Goal: Information Seeking & Learning: Learn about a topic

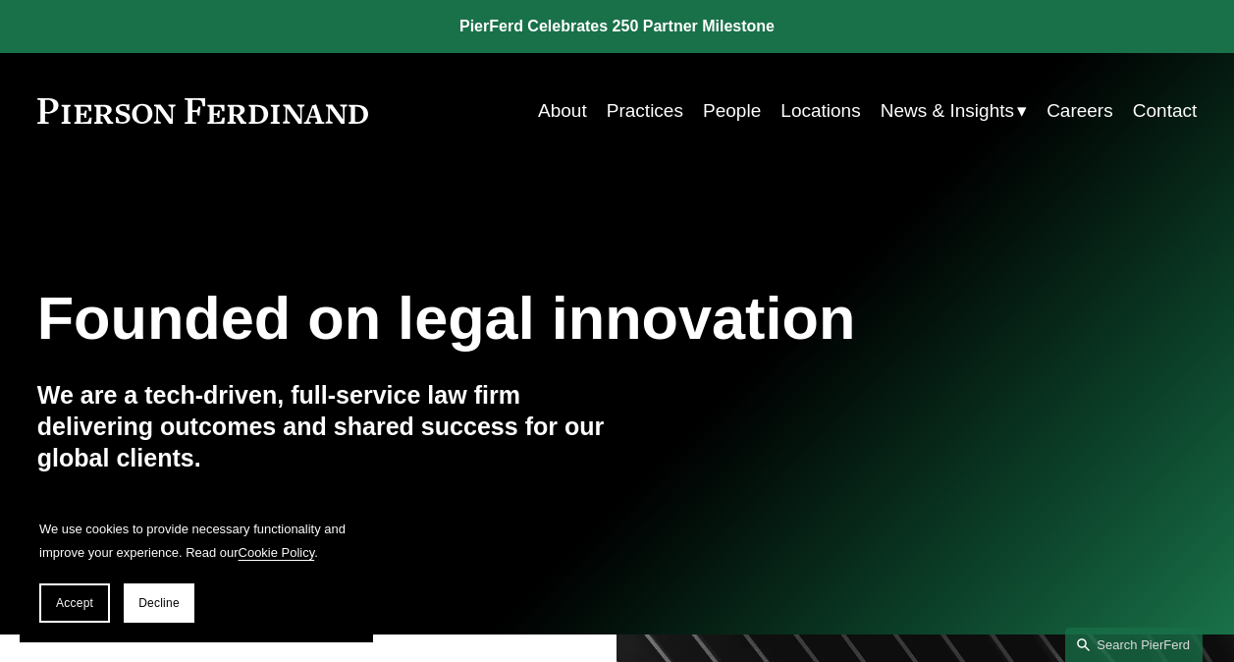
click at [646, 108] on link "Practices" at bounding box center [645, 110] width 77 height 37
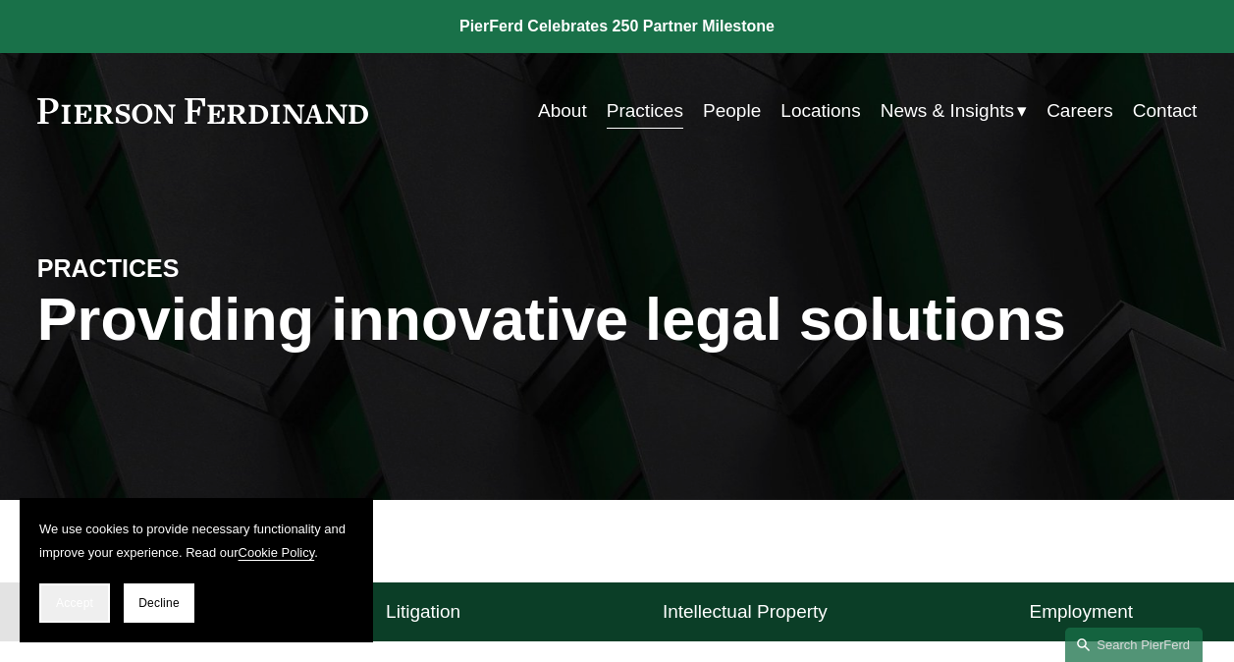
click at [81, 593] on button "Accept" at bounding box center [74, 602] width 71 height 39
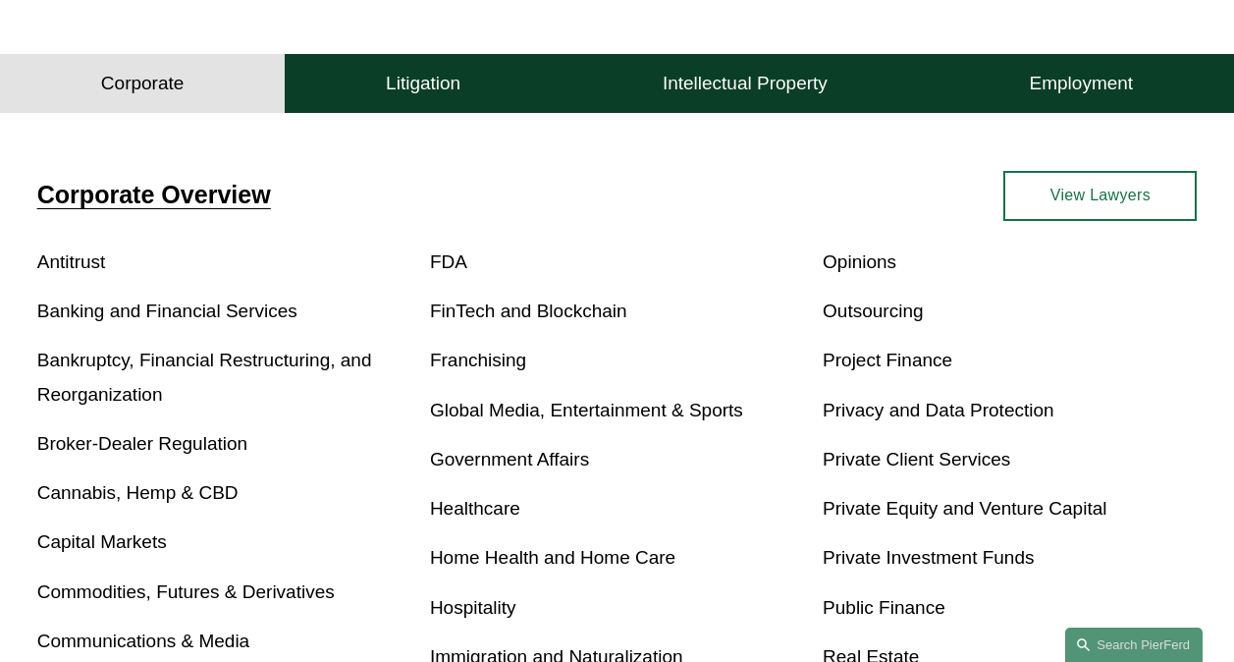
scroll to position [529, 0]
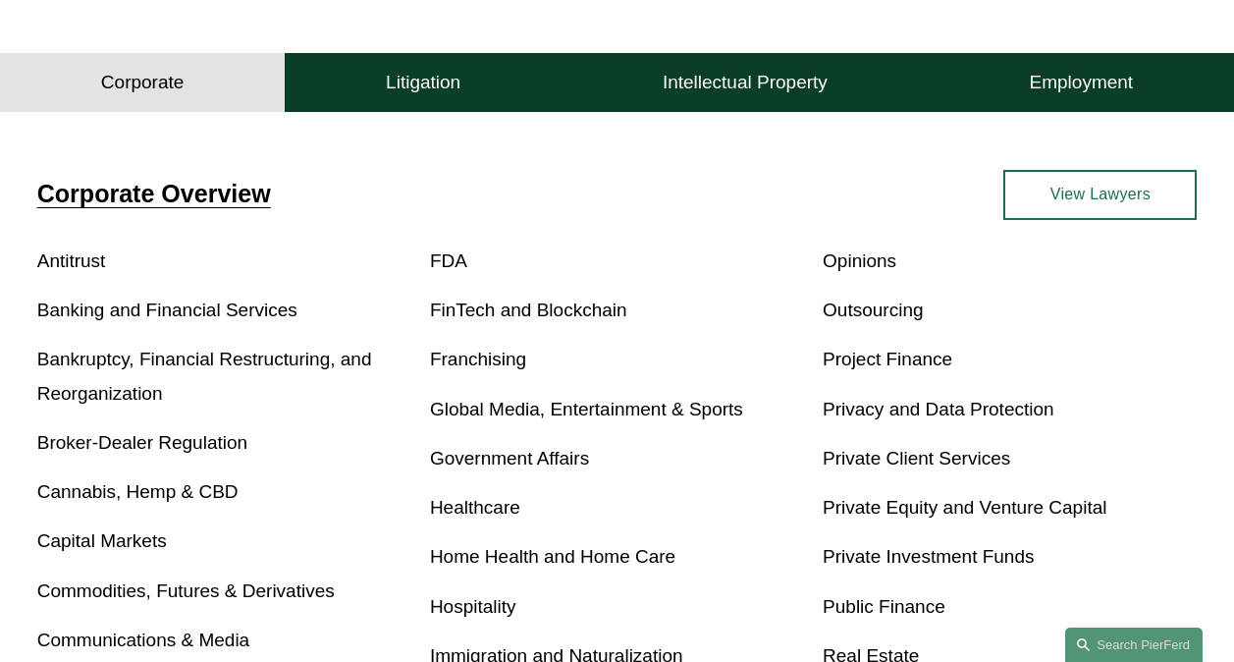
click at [145, 551] on link "Capital Markets" at bounding box center [102, 540] width 130 height 21
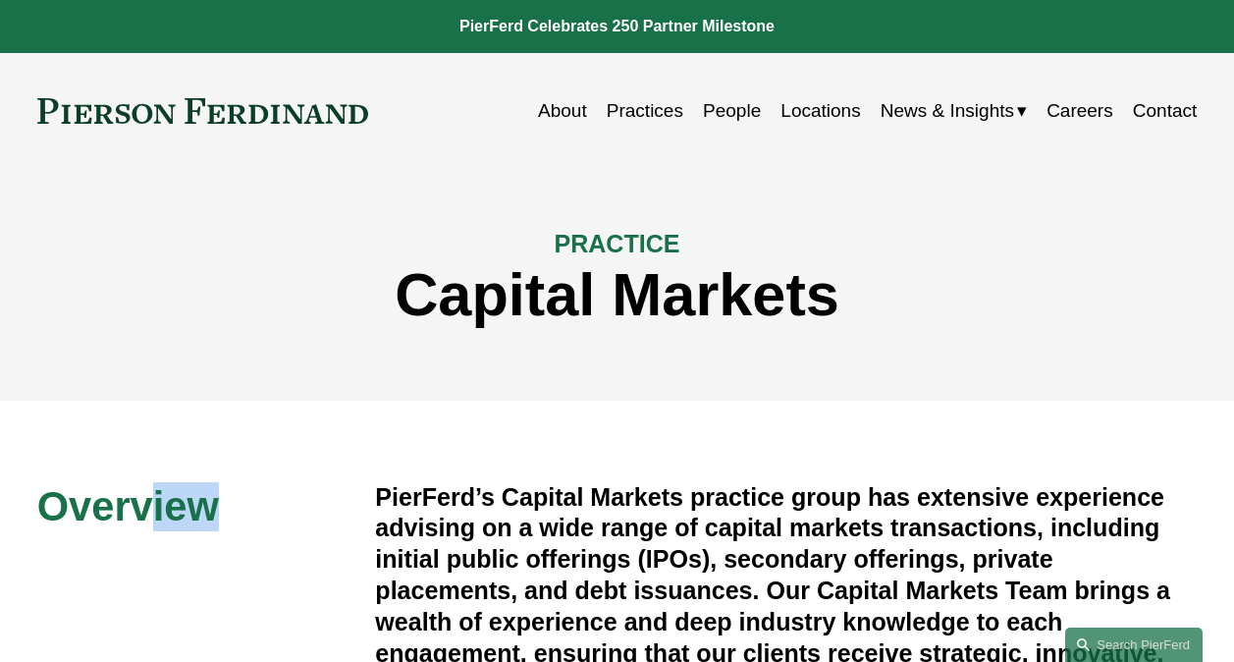
drag, startPoint x: 0, startPoint y: 0, endPoint x: 364, endPoint y: 548, distance: 657.8
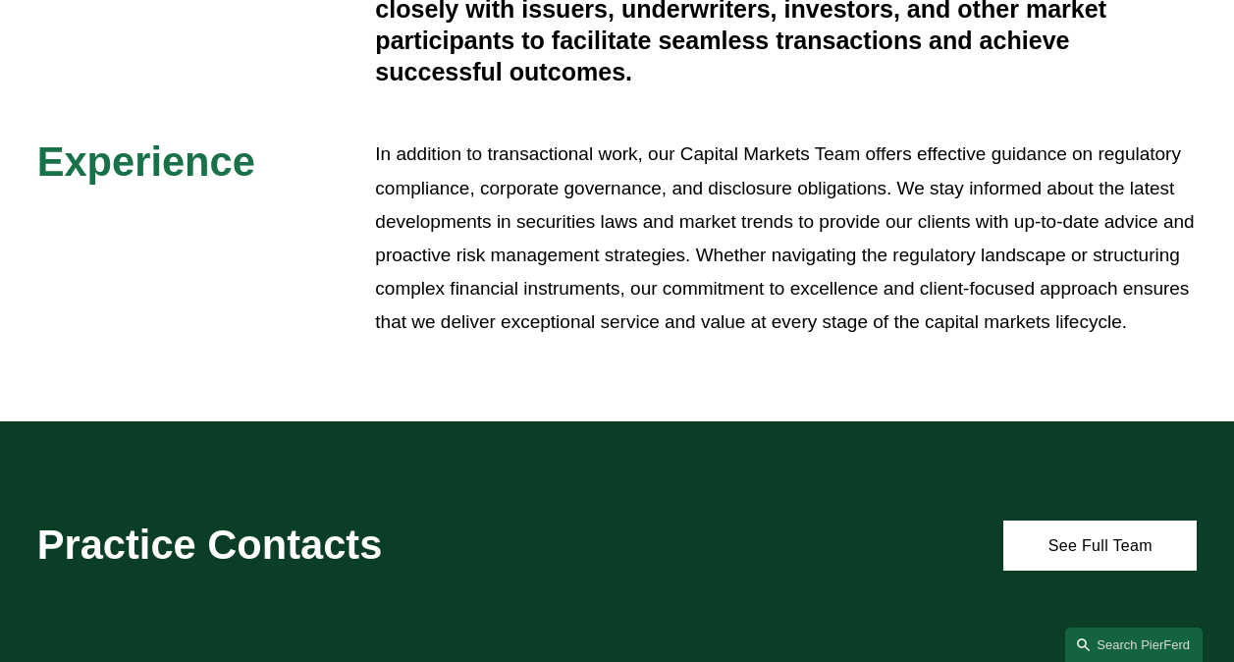
scroll to position [708, 0]
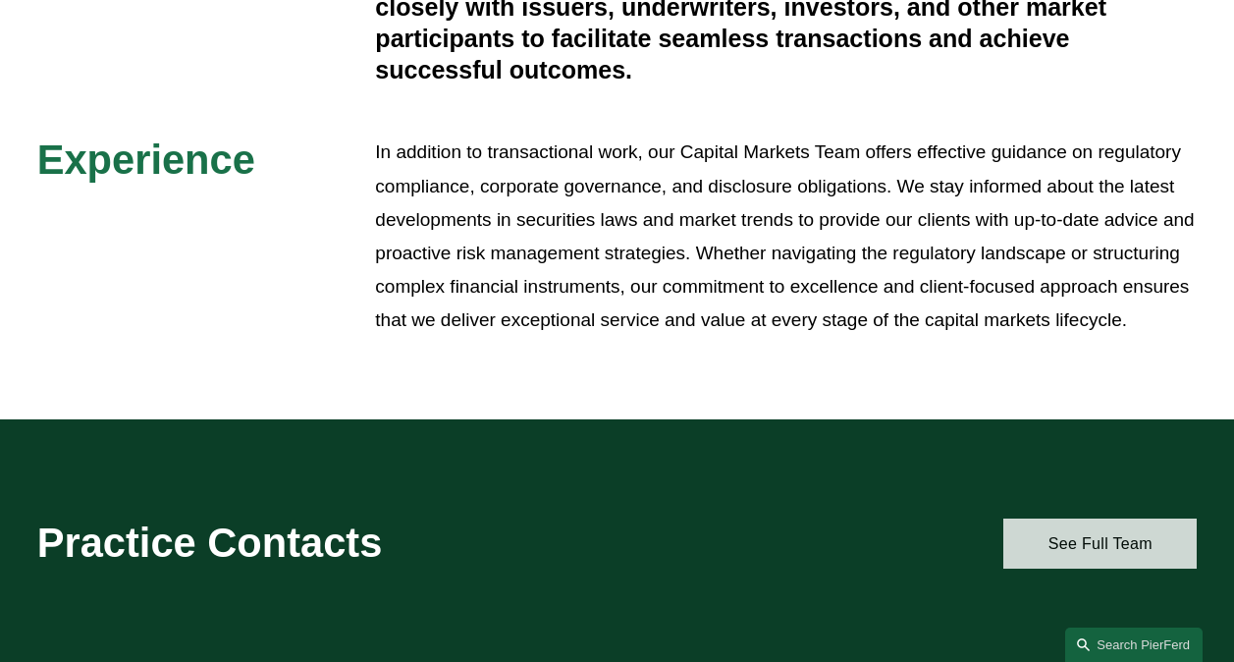
click at [1044, 568] on link "See Full Team" at bounding box center [1099, 543] width 193 height 50
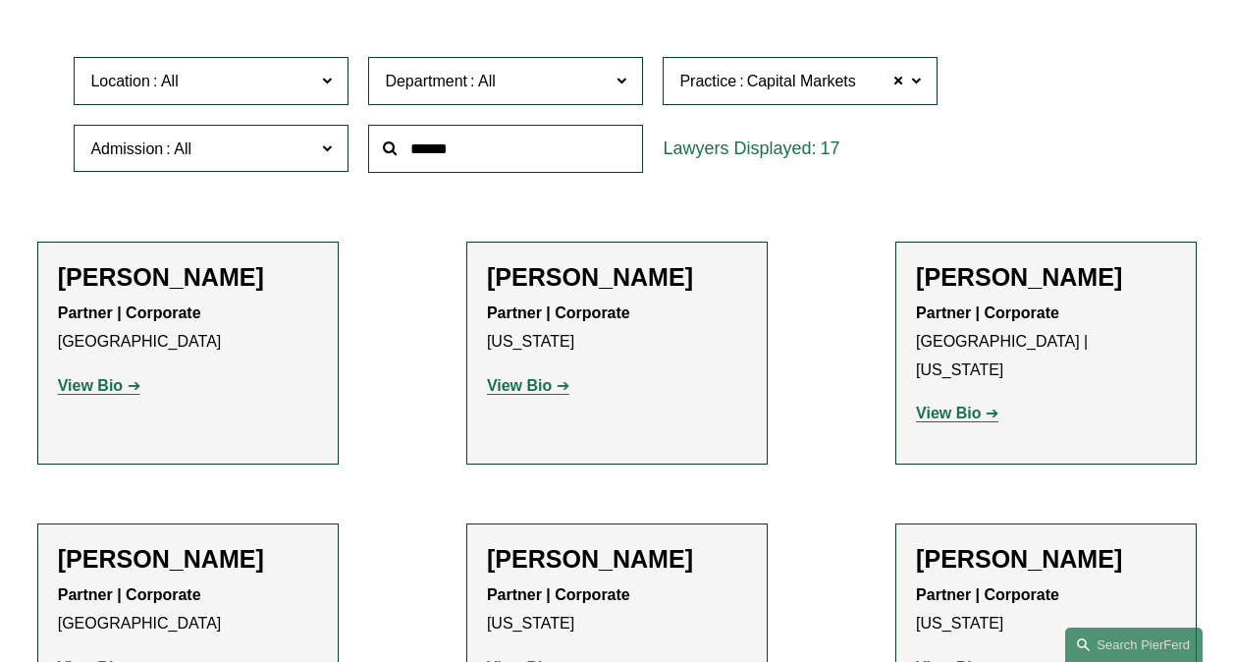
scroll to position [547, 0]
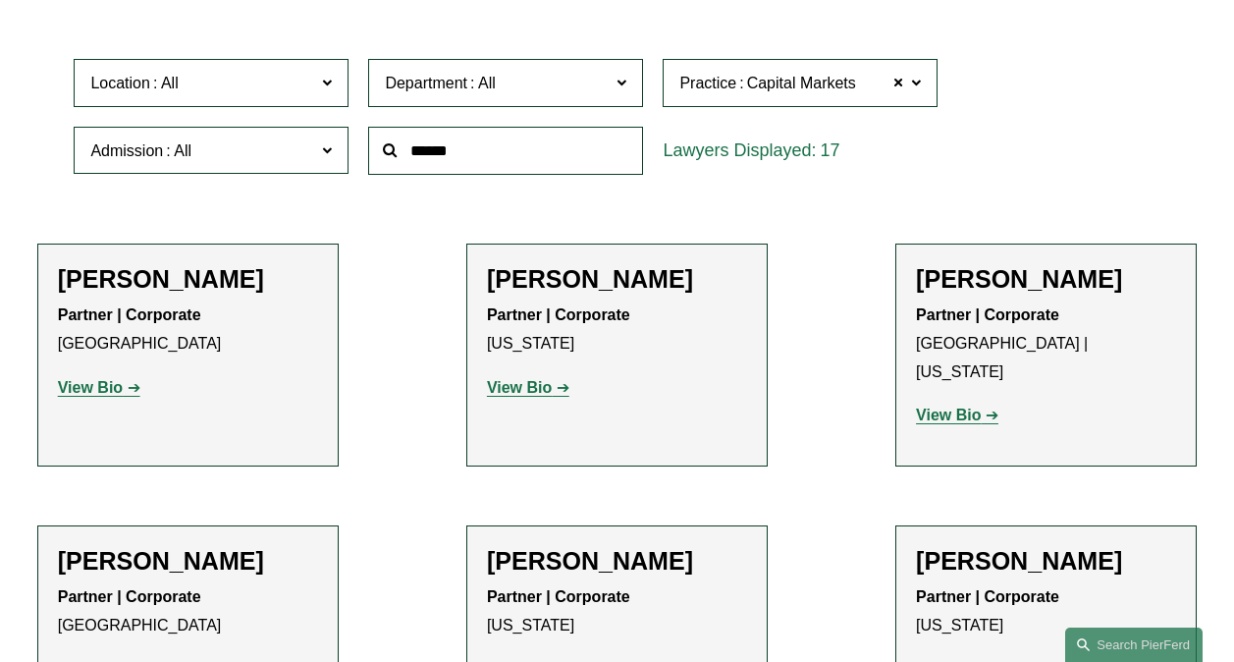
click at [518, 402] on p "View Bio" at bounding box center [617, 388] width 260 height 28
click at [518, 396] on strong "View Bio" at bounding box center [519, 387] width 65 height 17
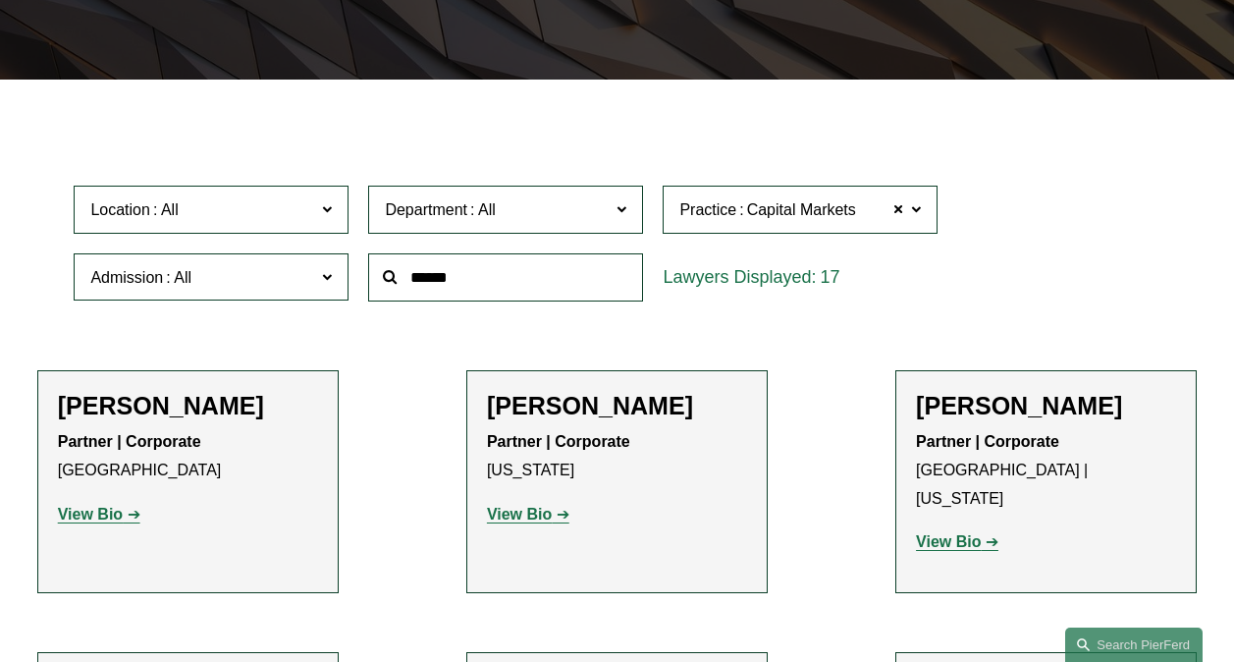
scroll to position [419, 0]
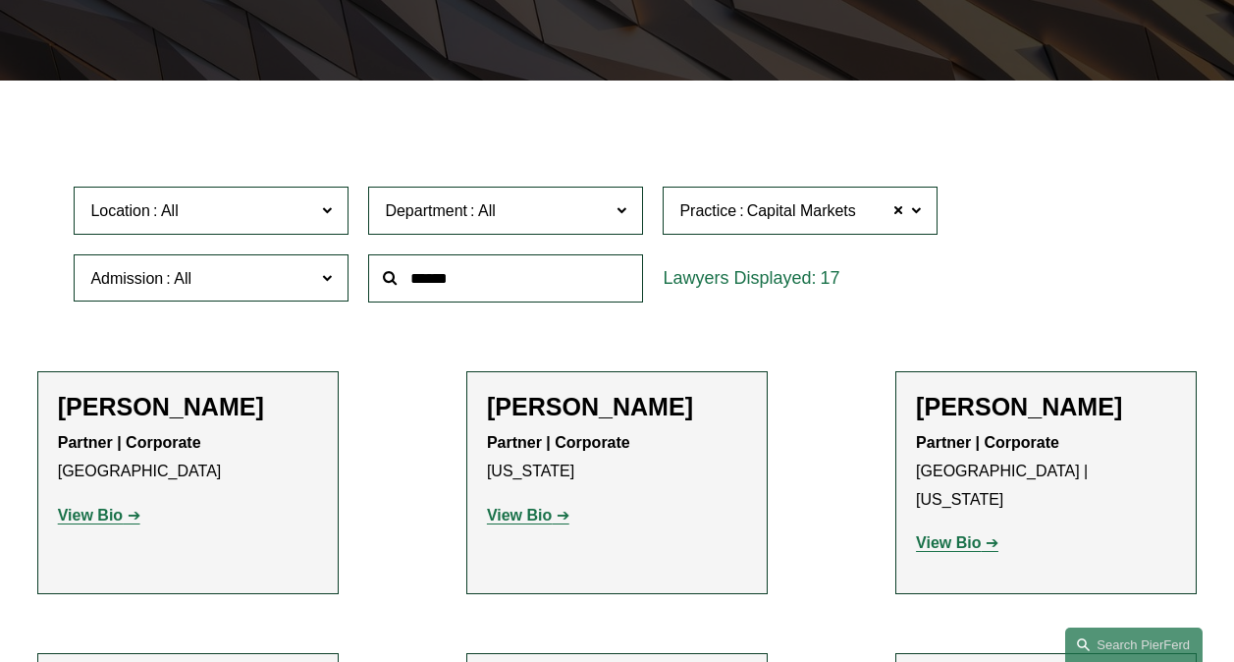
click at [965, 534] on strong "View Bio" at bounding box center [948, 542] width 65 height 17
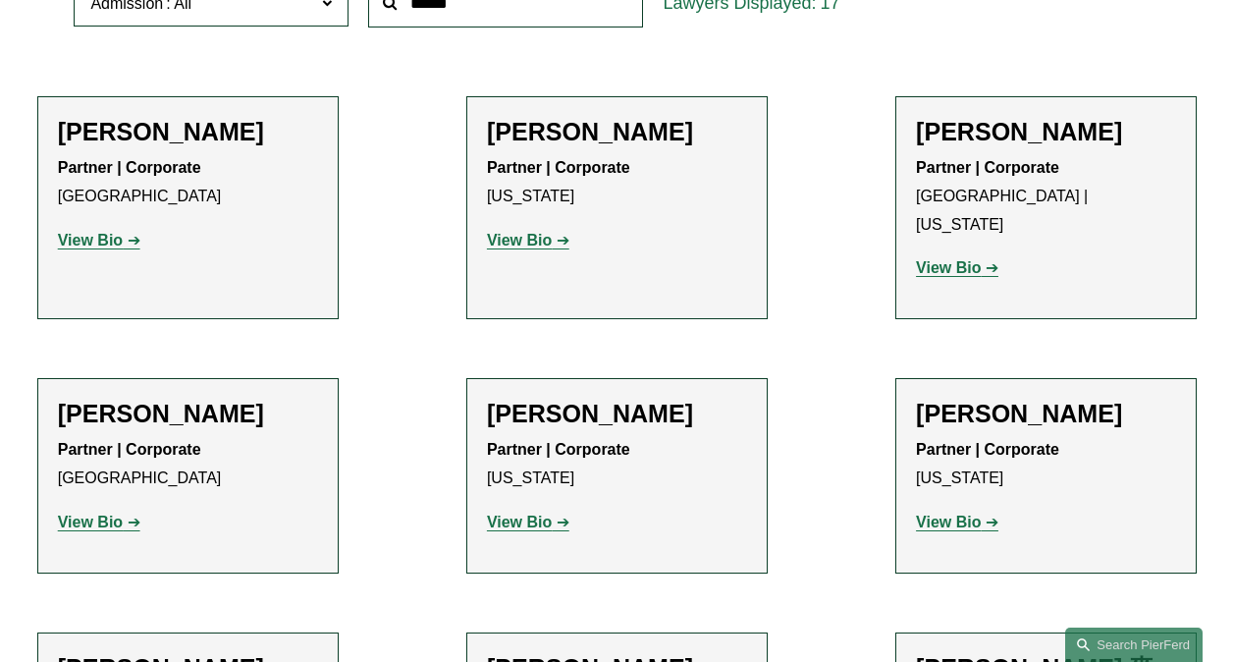
scroll to position [742, 0]
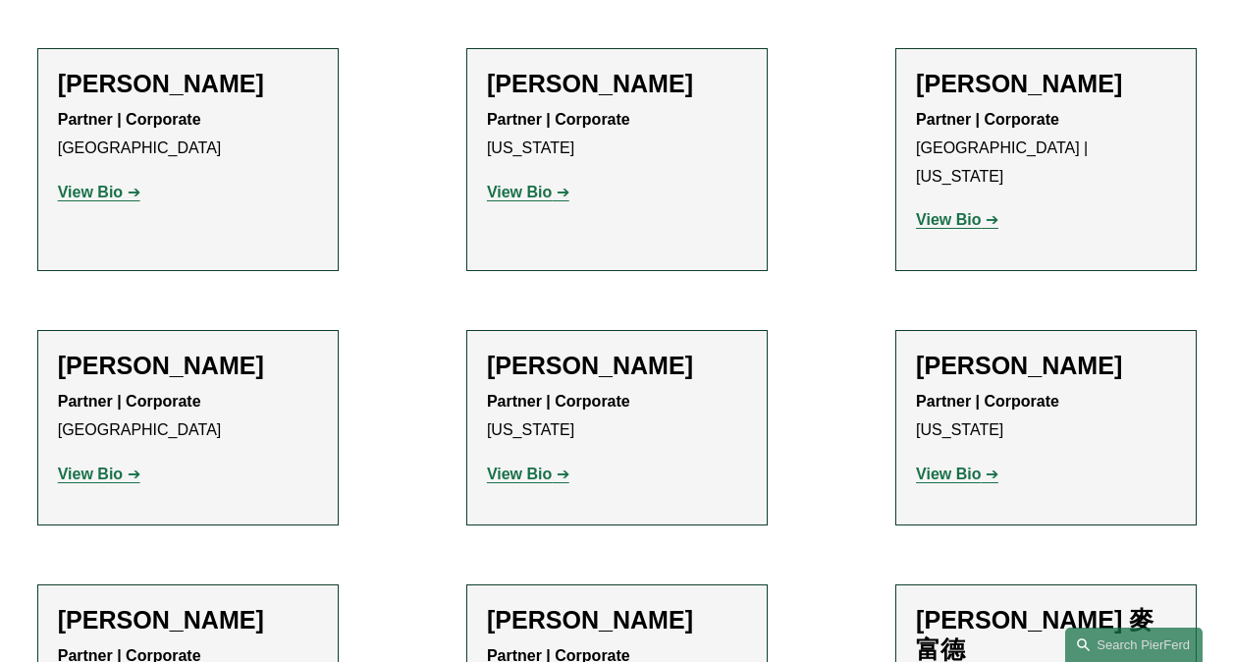
click at [108, 465] on strong "View Bio" at bounding box center [90, 473] width 65 height 17
click at [545, 465] on strong "View Bio" at bounding box center [519, 473] width 65 height 17
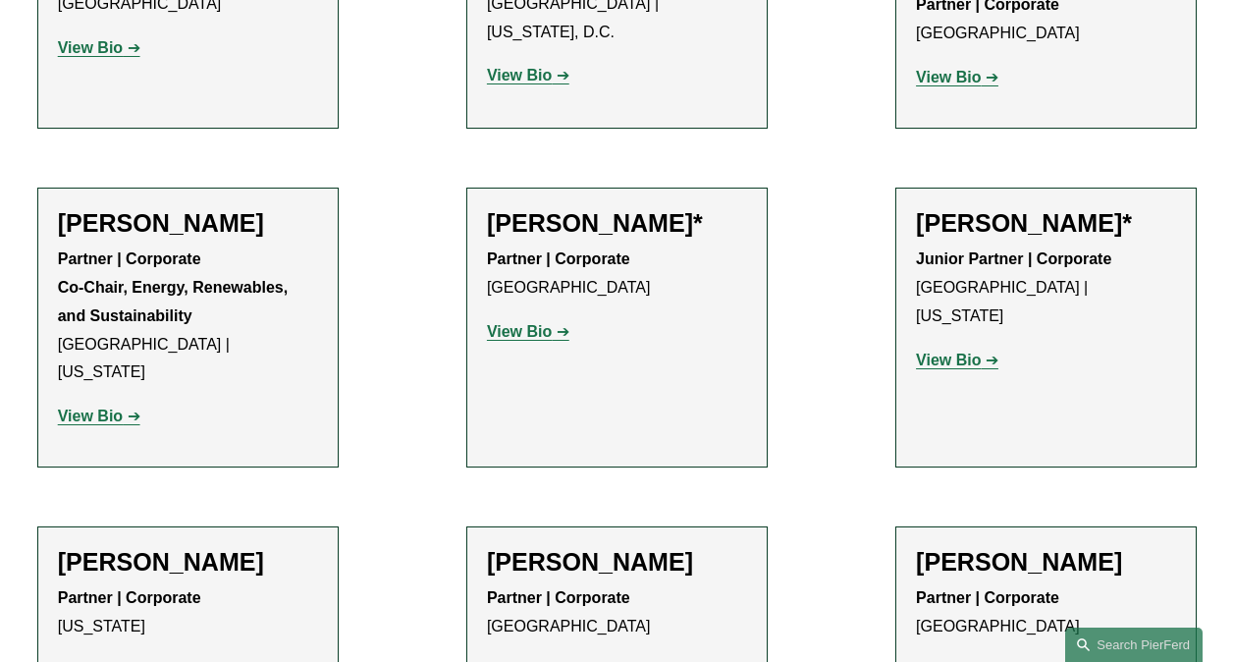
scroll to position [1423, 0]
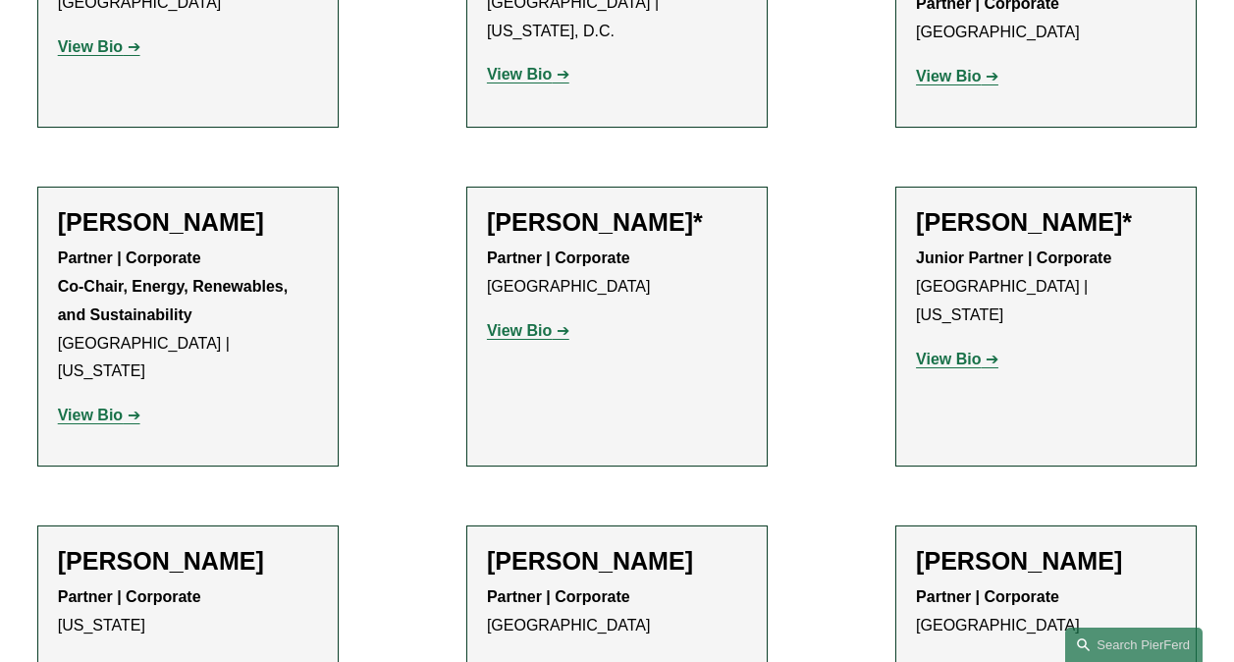
click at [99, 661] on strong "View Bio" at bounding box center [90, 669] width 65 height 17
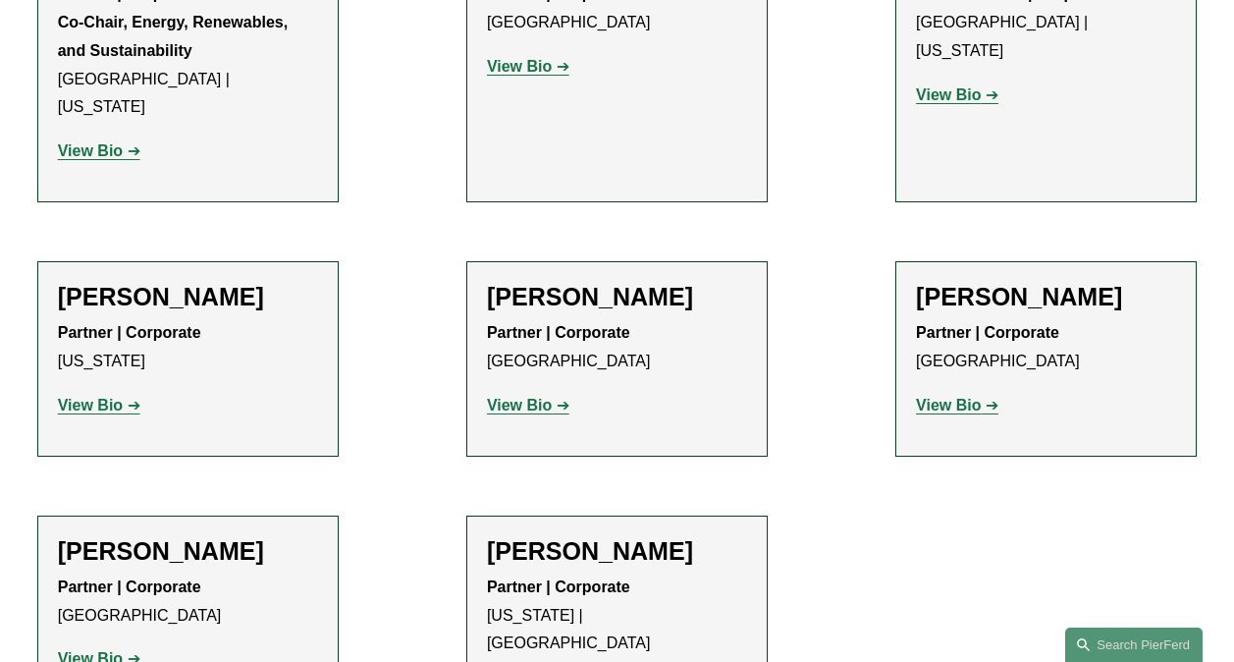
scroll to position [1687, 0]
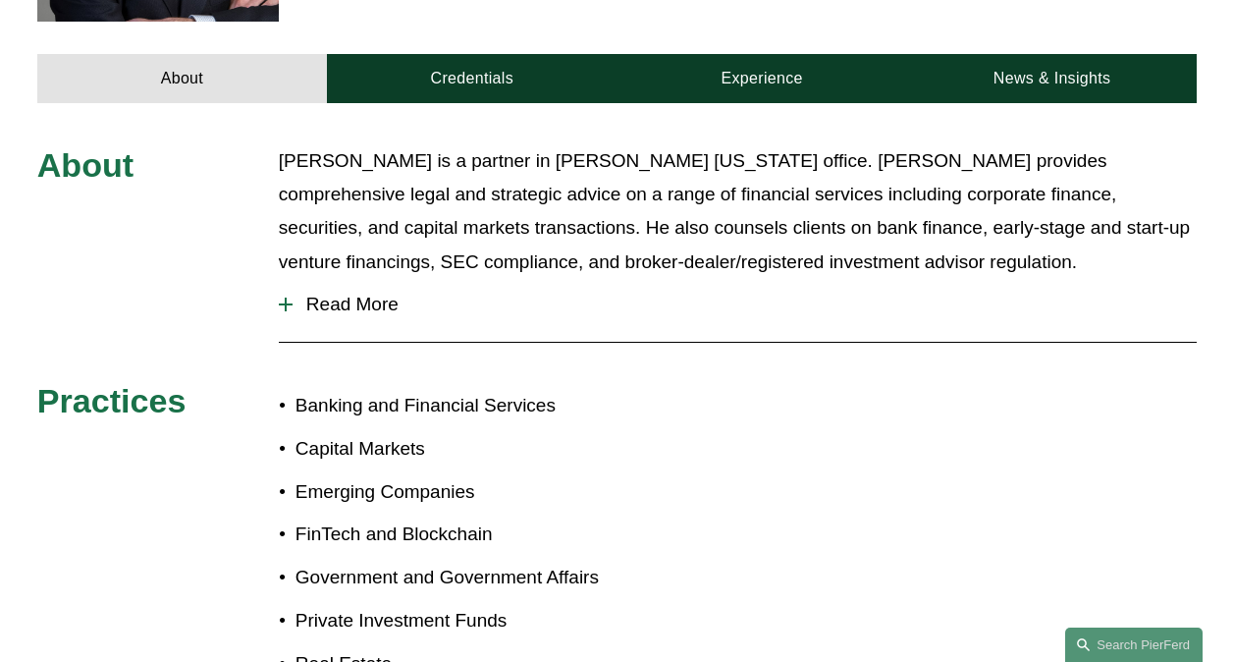
scroll to position [713, 0]
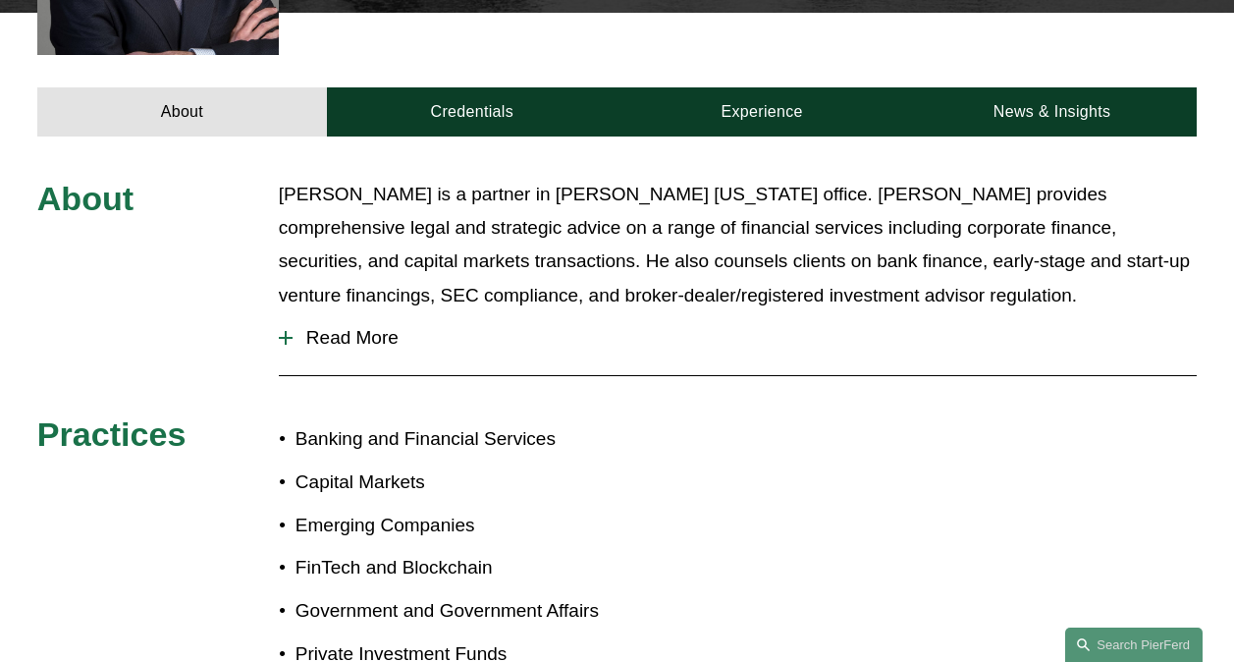
click at [356, 327] on span "Read More" at bounding box center [745, 338] width 904 height 22
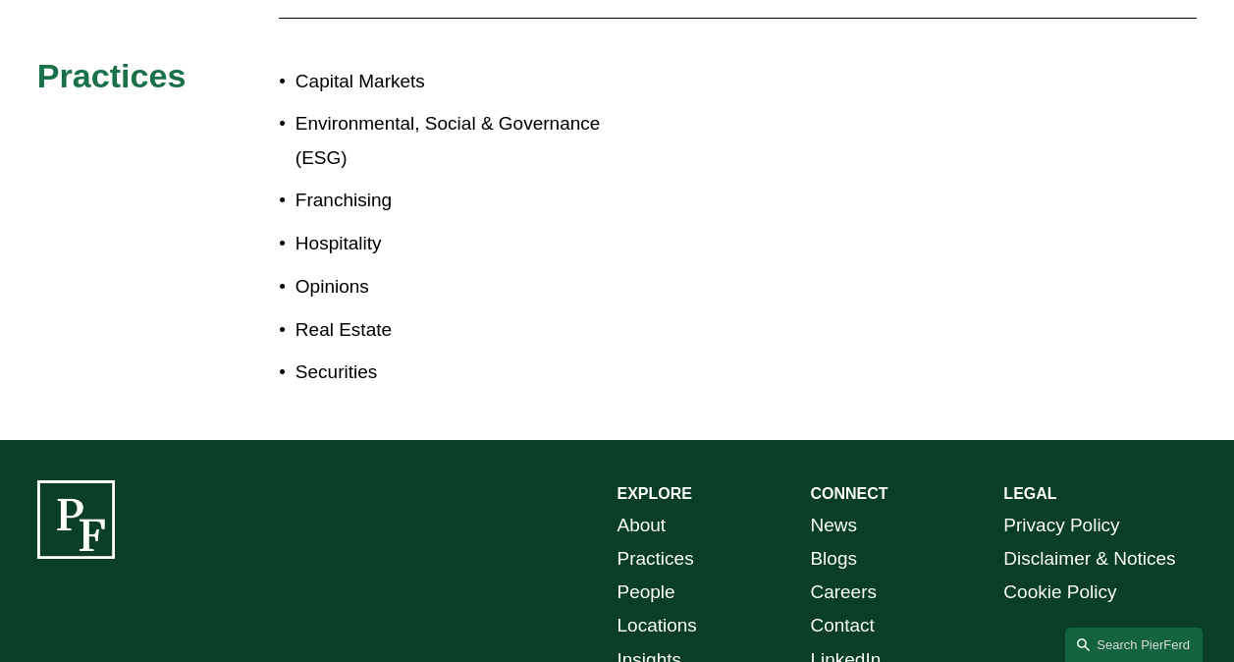
scroll to position [1119, 0]
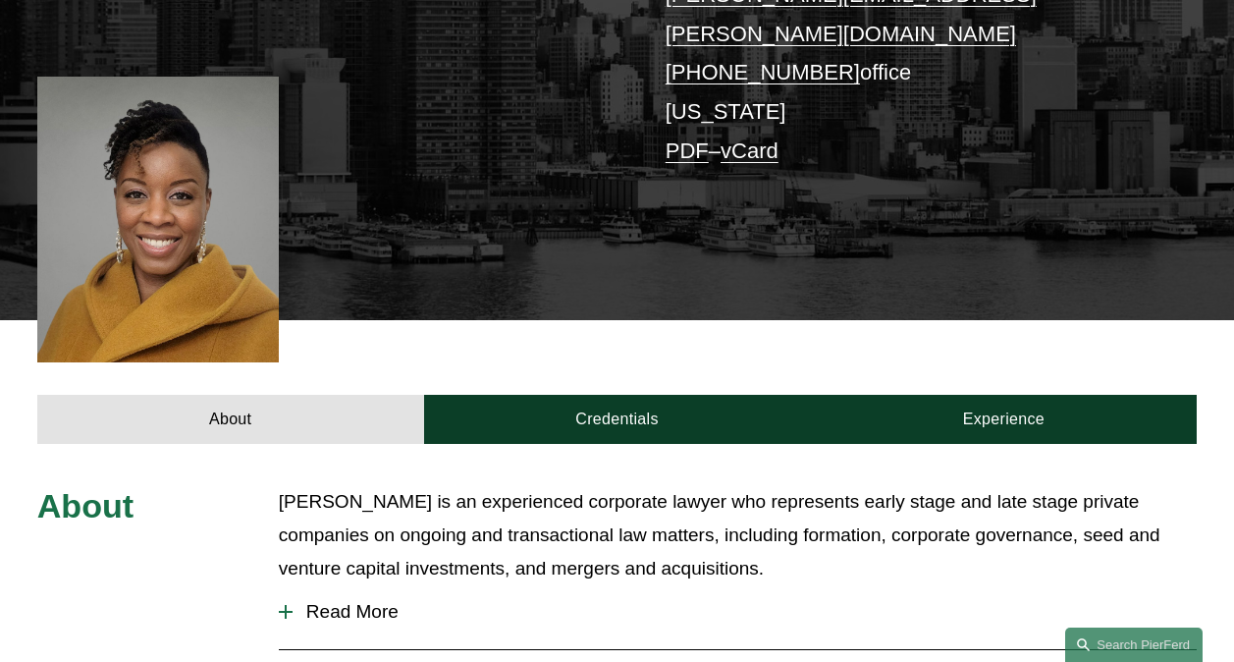
scroll to position [404, 0]
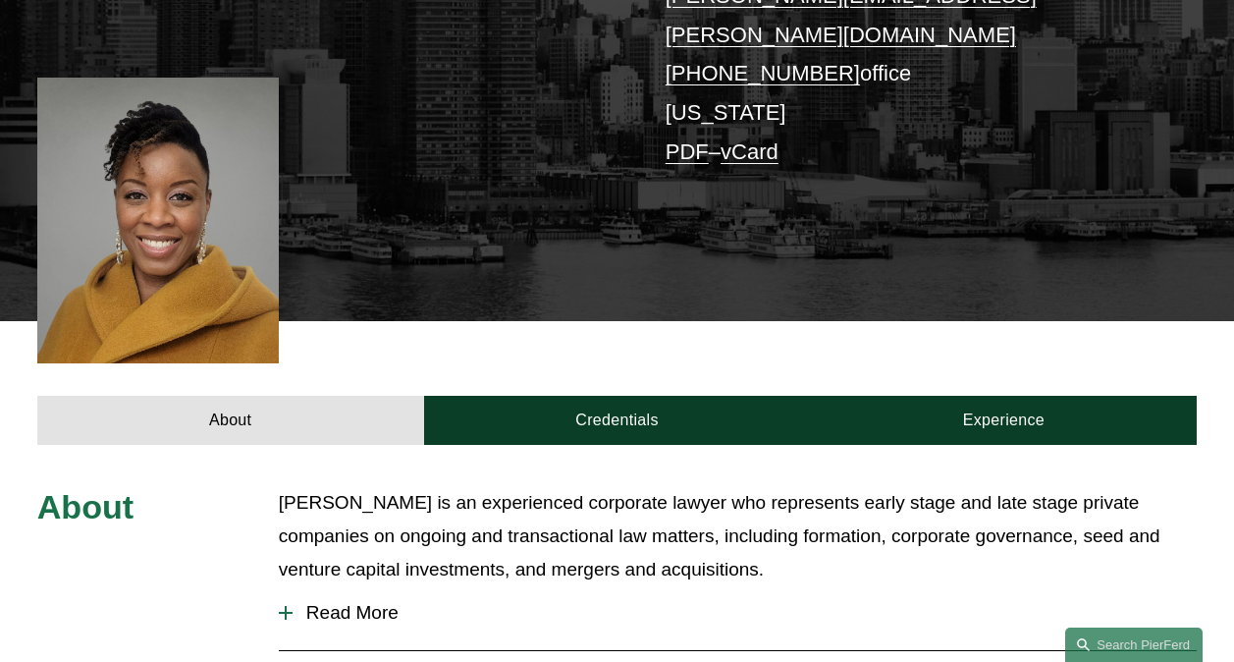
click at [388, 602] on span "Read More" at bounding box center [745, 613] width 904 height 22
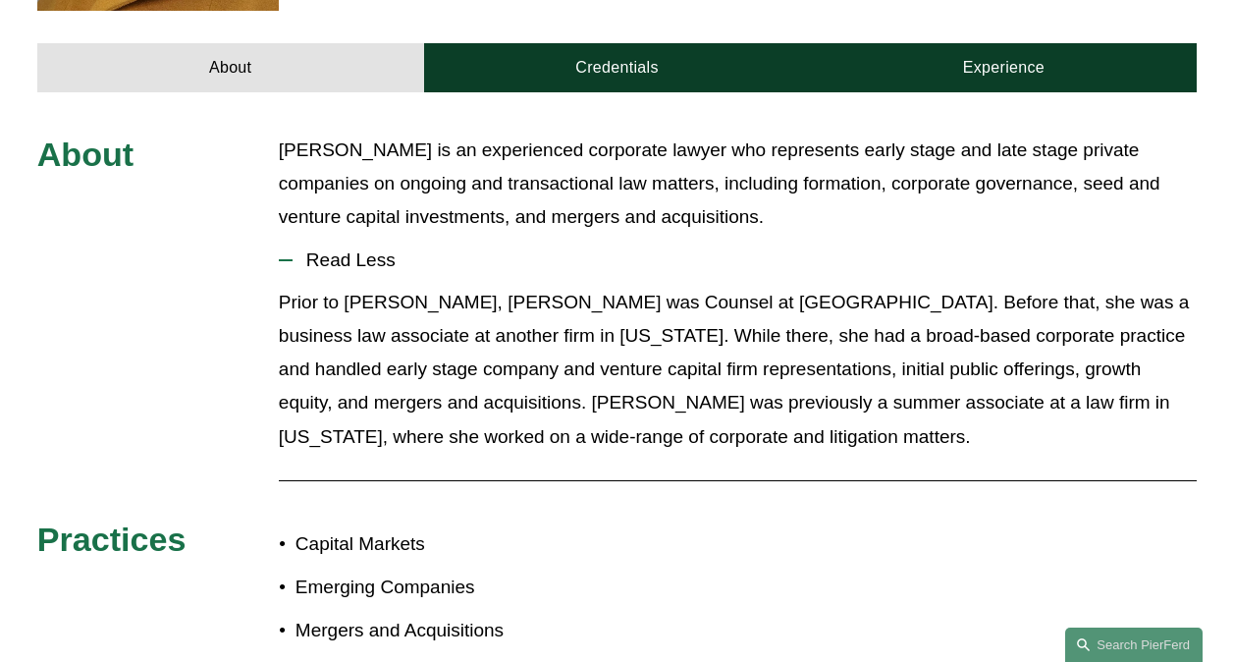
scroll to position [756, 0]
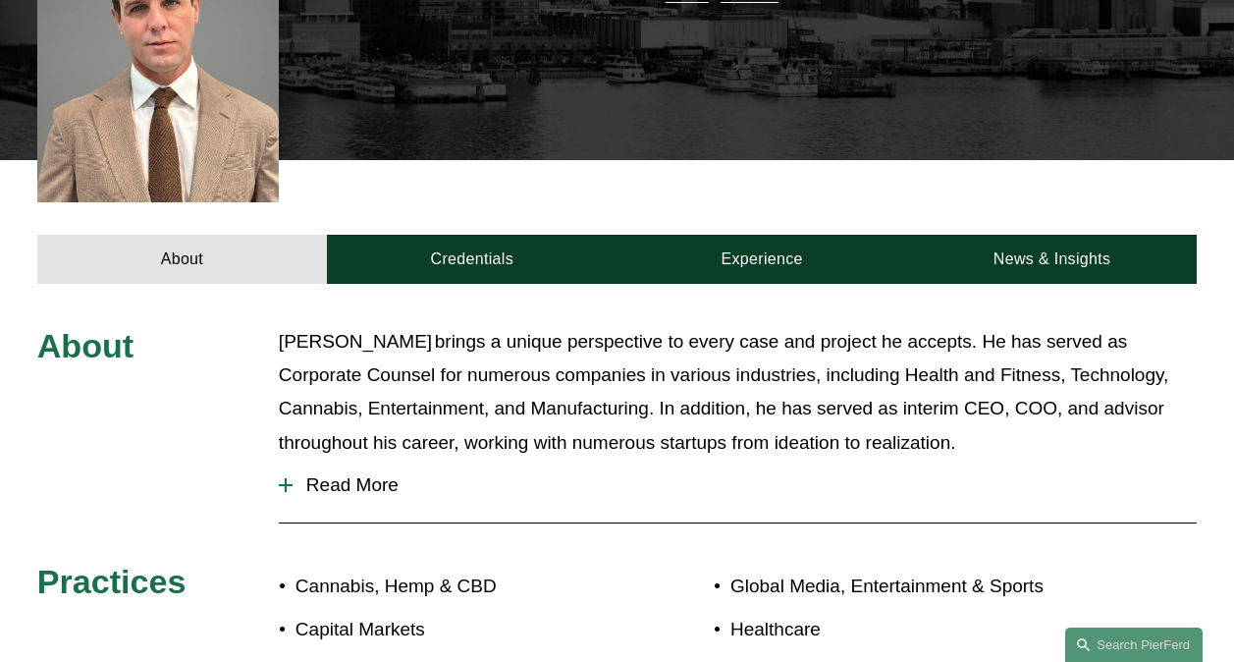
scroll to position [564, 0]
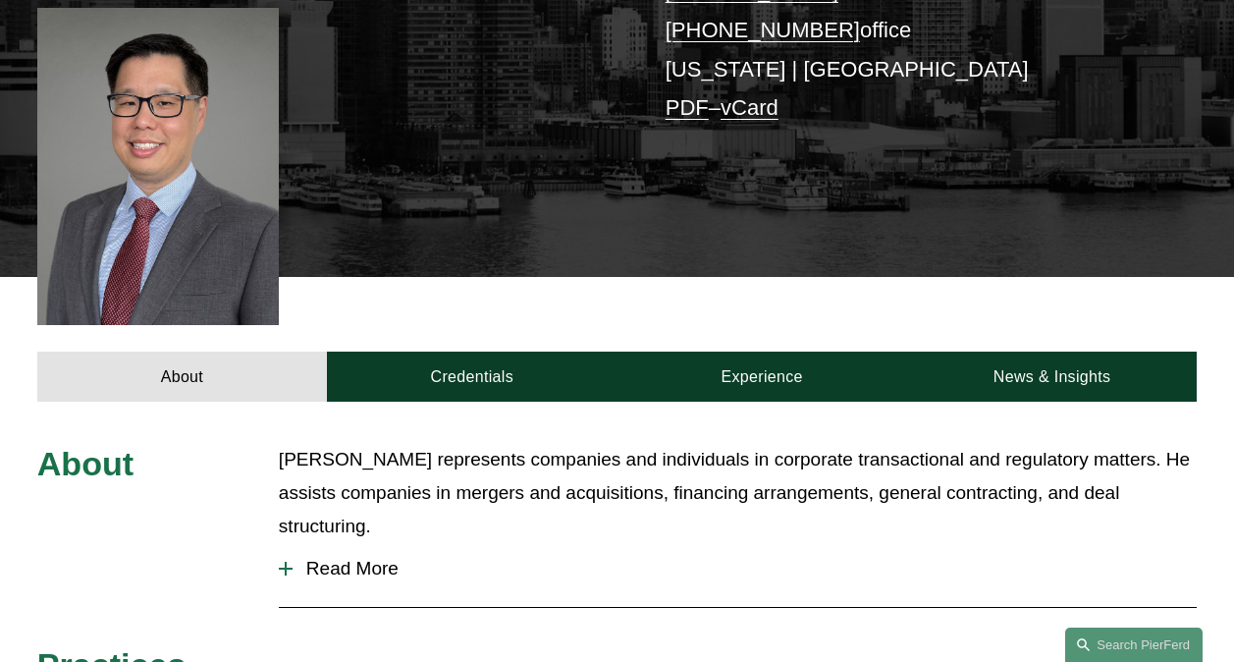
scroll to position [488, 0]
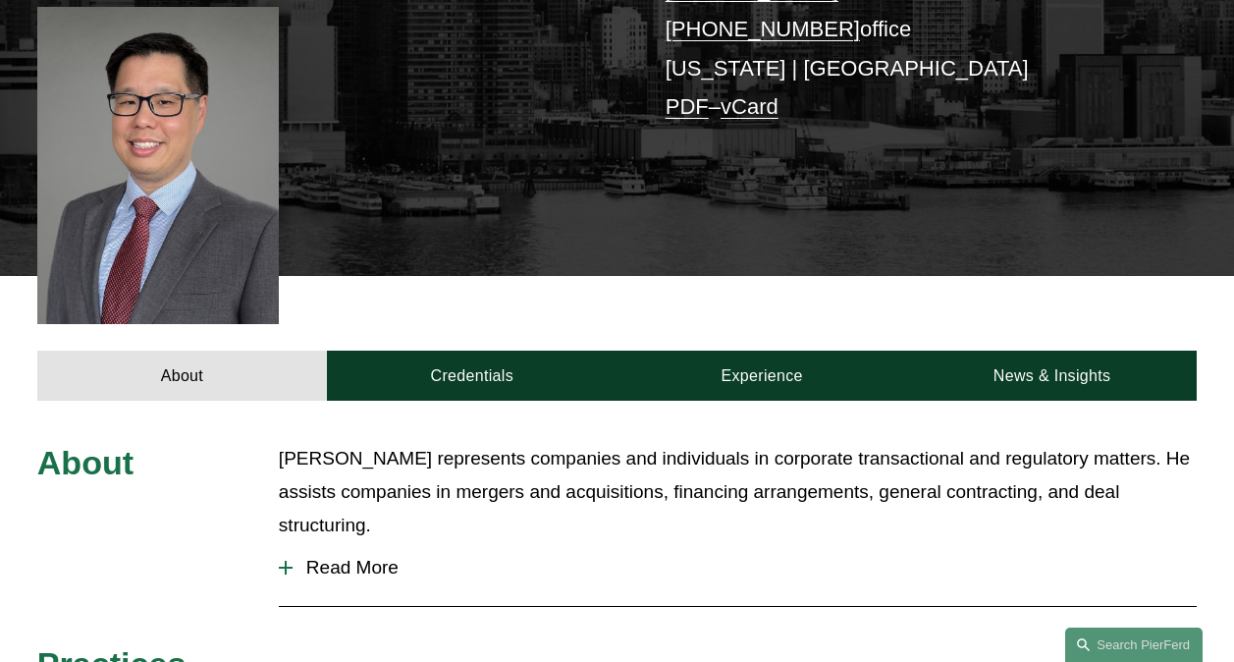
click at [320, 557] on span "Read More" at bounding box center [745, 568] width 904 height 22
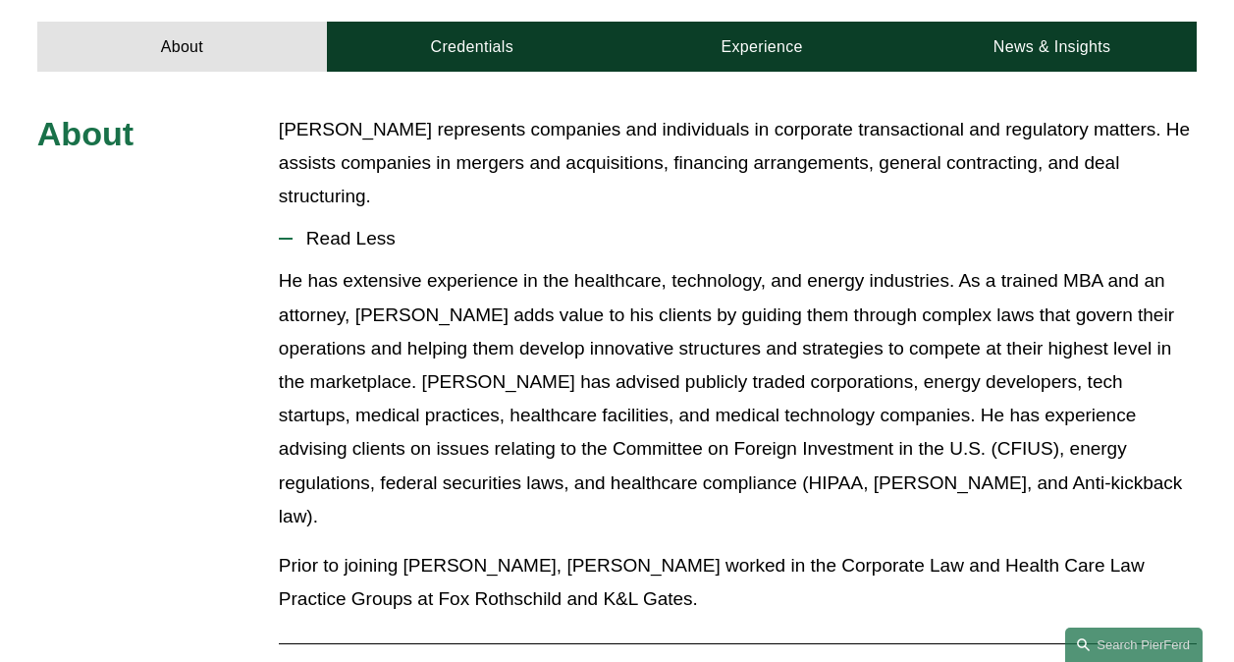
scroll to position [1016, 0]
